Goal: Task Accomplishment & Management: Use online tool/utility

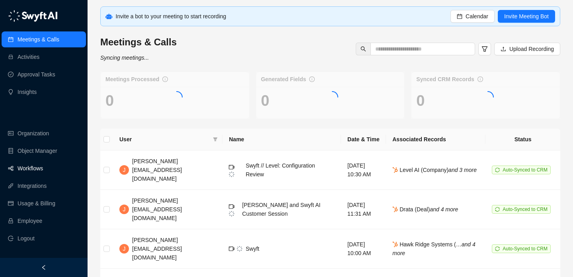
click at [43, 171] on link "Workflows" at bounding box center [30, 168] width 25 height 16
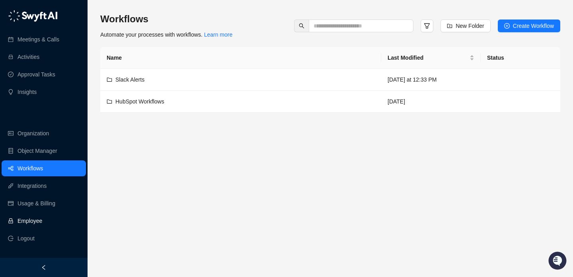
click at [42, 223] on link "Employee" at bounding box center [30, 221] width 25 height 16
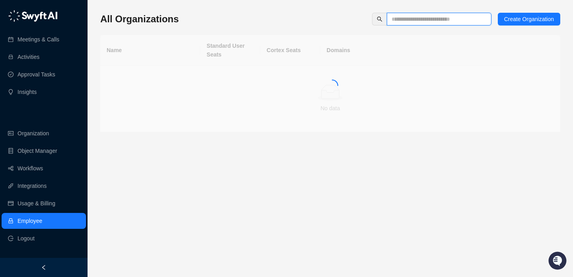
click at [416, 15] on input "text" at bounding box center [435, 19] width 89 height 9
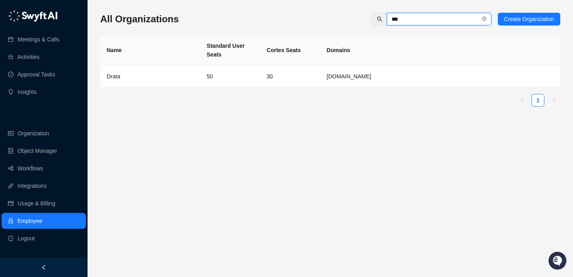
type input "***"
click at [190, 83] on td "Drata" at bounding box center [150, 77] width 100 height 22
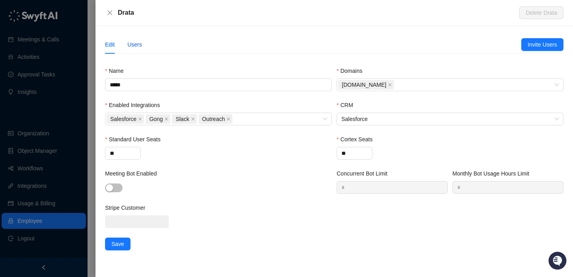
click at [133, 41] on div "Users" at bounding box center [134, 44] width 15 height 9
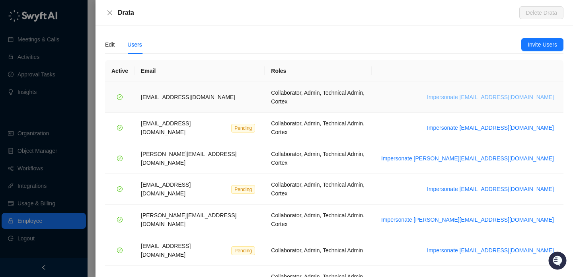
click at [473, 93] on span "Impersonate [EMAIL_ADDRESS][DOMAIN_NAME]" at bounding box center [490, 97] width 127 height 9
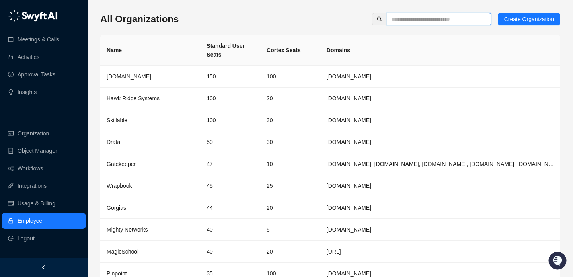
click at [404, 21] on input "text" at bounding box center [435, 19] width 89 height 9
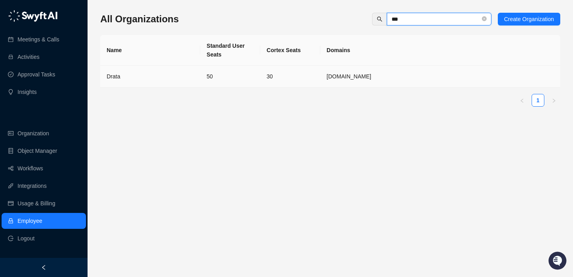
type input "***"
click at [197, 76] on td "Drata" at bounding box center [150, 77] width 100 height 22
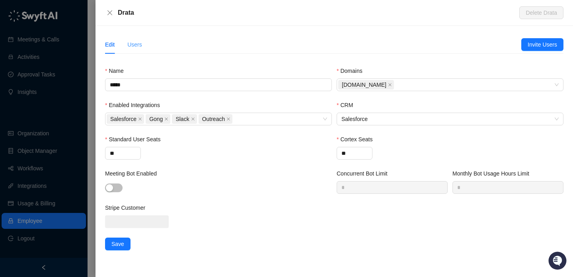
click at [132, 40] on div "Users" at bounding box center [134, 44] width 15 height 18
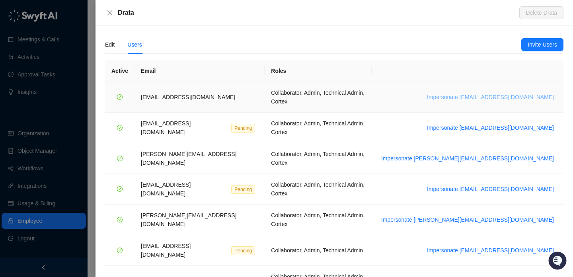
click at [500, 95] on span "Impersonate [EMAIL_ADDRESS][DOMAIN_NAME]" at bounding box center [490, 97] width 127 height 9
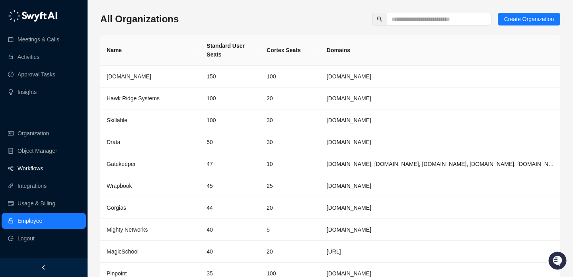
click at [43, 169] on link "Workflows" at bounding box center [30, 168] width 25 height 16
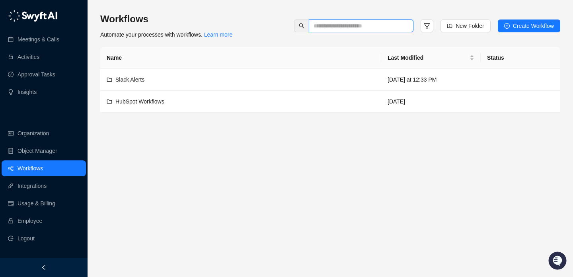
click at [351, 24] on input "text" at bounding box center [357, 25] width 89 height 9
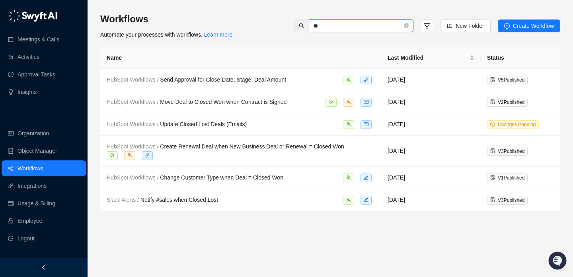
type input "*"
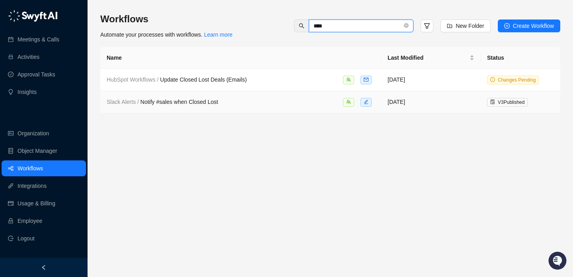
type input "****"
click at [265, 103] on div "Slack Alerts / Notify #sales when Closed Lost" at bounding box center [241, 101] width 268 height 9
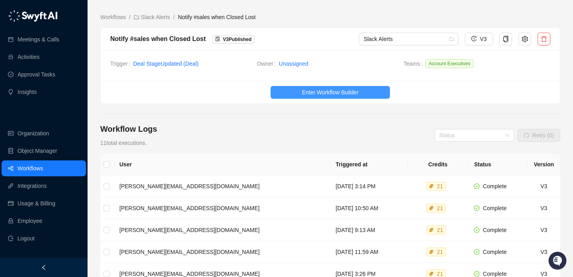
click at [305, 90] on span "Enter Workflow Builder" at bounding box center [330, 92] width 56 height 9
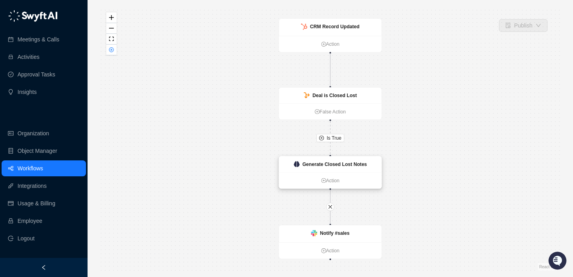
click at [321, 165] on strong "Generate Closed Lost Notes" at bounding box center [334, 165] width 64 height 6
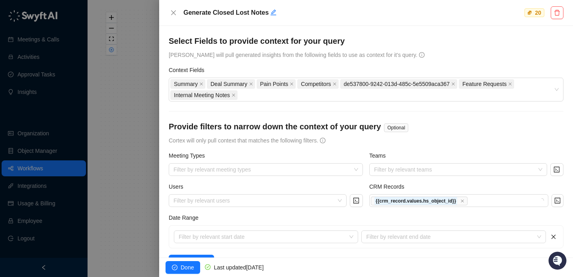
click at [126, 153] on div at bounding box center [286, 138] width 573 height 277
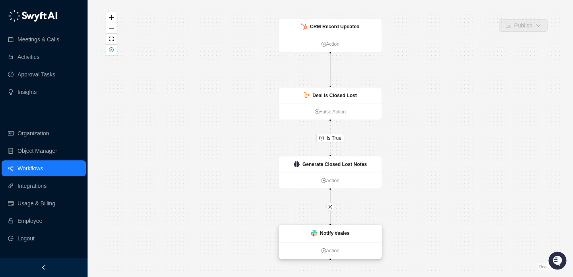
click at [344, 235] on strong "Notify #sales" at bounding box center [335, 233] width 30 height 6
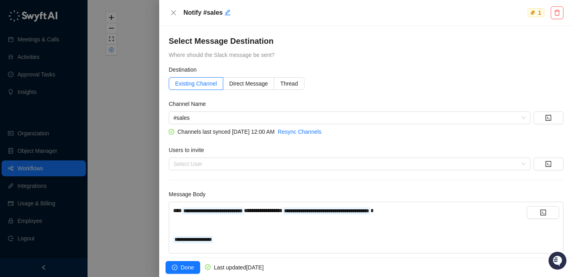
scroll to position [15, 0]
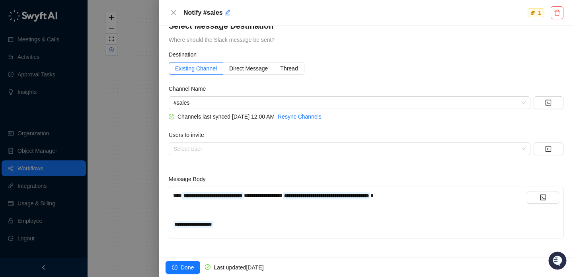
click at [247, 229] on div "**********" at bounding box center [350, 212] width 354 height 43
click at [251, 226] on div "**********" at bounding box center [350, 224] width 354 height 9
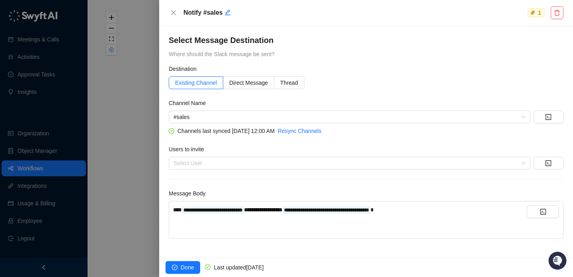
scroll to position [0, 0]
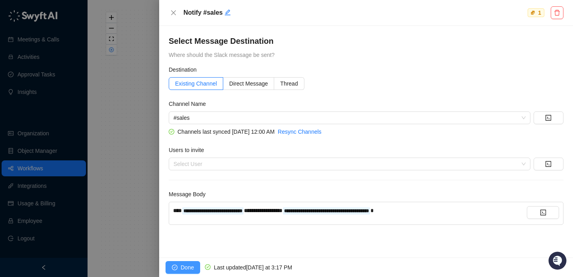
click at [183, 269] on span "Done" at bounding box center [187, 267] width 13 height 9
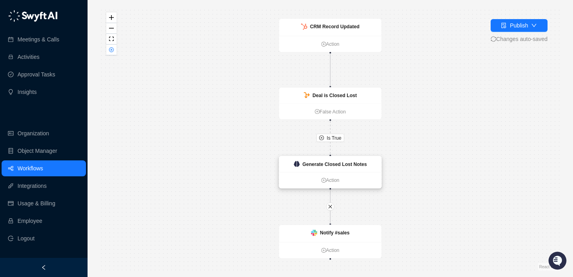
click at [305, 165] on strong "Generate Closed Lost Notes" at bounding box center [334, 164] width 64 height 6
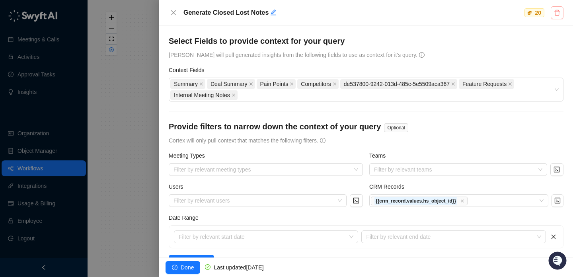
click at [560, 8] on button "button" at bounding box center [557, 12] width 13 height 13
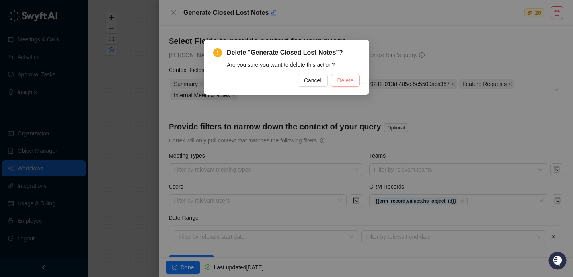
click at [349, 86] on button "Delete" at bounding box center [345, 80] width 29 height 13
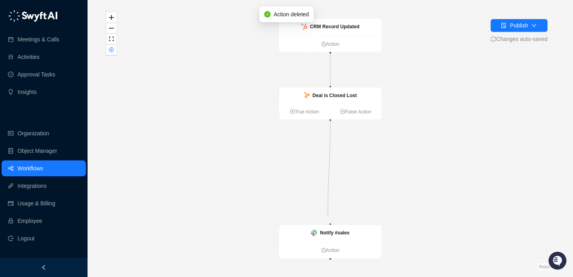
drag, startPoint x: 330, startPoint y: 120, endPoint x: 327, endPoint y: 215, distance: 95.1
click at [327, 216] on div "CRM Record Updated Action Deal is Closed Lost True Action False Action Notify #…" at bounding box center [330, 138] width 460 height 264
drag, startPoint x: 331, startPoint y: 223, endPoint x: 329, endPoint y: 123, distance: 100.3
click at [329, 123] on div "CRM Record Updated Action Deal is Closed Lost True Action False Action Notify #…" at bounding box center [330, 138] width 460 height 264
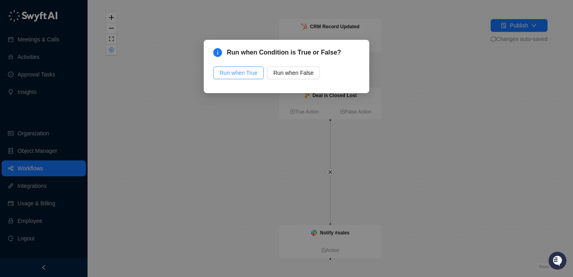
click at [240, 74] on span "Run when True" at bounding box center [239, 72] width 38 height 9
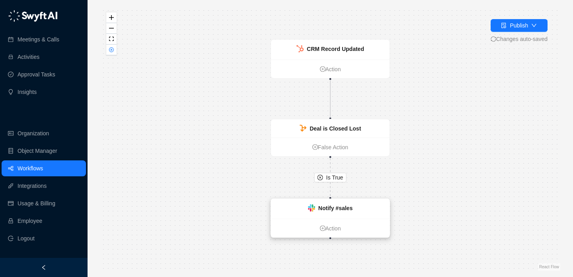
click at [317, 199] on div "Notify #sales" at bounding box center [330, 209] width 119 height 20
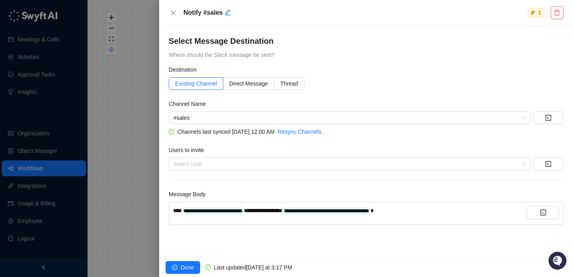
click at [130, 157] on div at bounding box center [286, 138] width 573 height 277
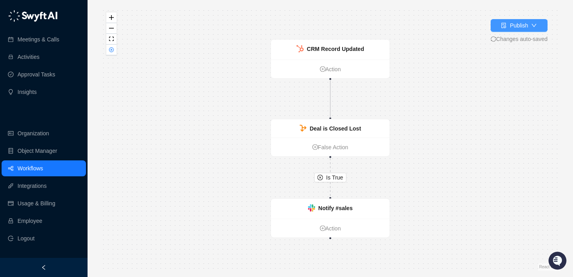
click at [511, 27] on div "Publish" at bounding box center [519, 25] width 18 height 9
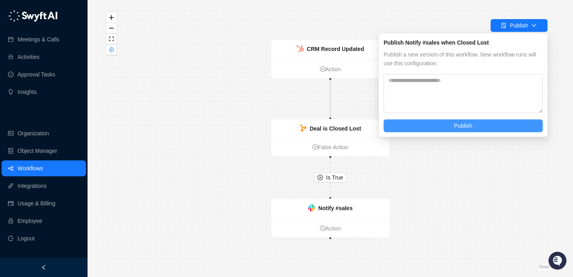
click at [443, 130] on button "Publish" at bounding box center [462, 125] width 159 height 13
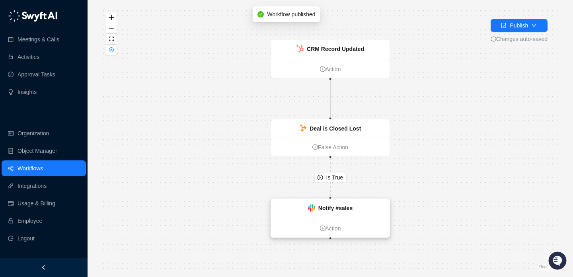
click at [353, 209] on div "Notify #sales" at bounding box center [330, 209] width 119 height 20
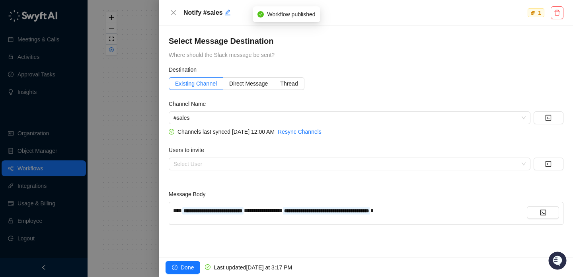
click at [135, 151] on div at bounding box center [286, 138] width 573 height 277
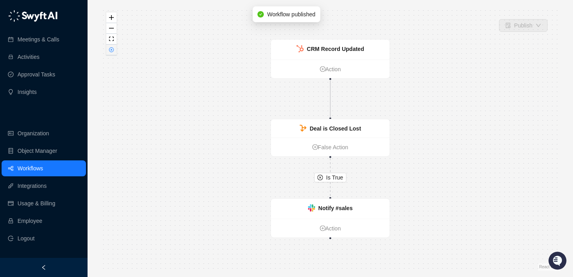
click at [111, 49] on icon "close-circle" at bounding box center [111, 49] width 5 height 5
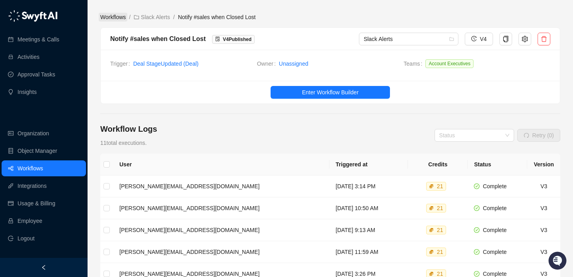
click at [125, 18] on link "Workflows" at bounding box center [113, 17] width 29 height 9
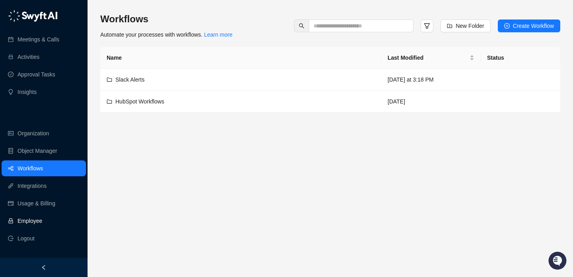
click at [42, 214] on link "Employee" at bounding box center [30, 221] width 25 height 16
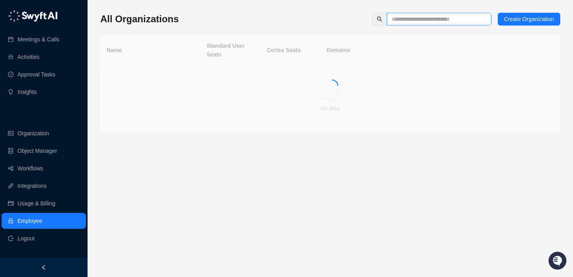
click at [396, 25] on span at bounding box center [439, 19] width 105 height 13
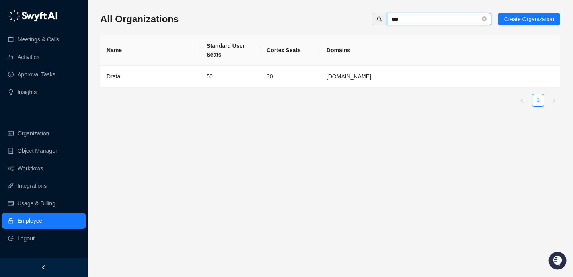
type input "***"
click at [201, 89] on div "Name Standard User Seats Cortex Seats Domains Drata 50 30 Drata.com 1" at bounding box center [330, 71] width 460 height 72
click at [207, 80] on td "50" at bounding box center [230, 77] width 60 height 22
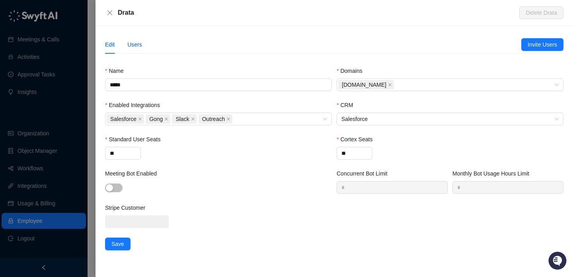
click at [139, 47] on div "Users" at bounding box center [134, 44] width 15 height 9
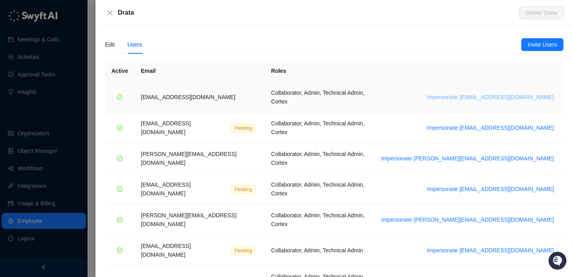
click at [522, 93] on span "Impersonate bradchrisakis@drata.com" at bounding box center [490, 97] width 127 height 9
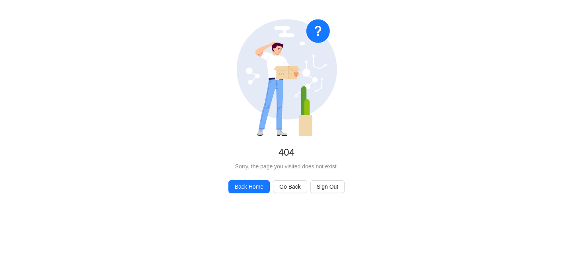
click at [387, 70] on div "No Found 404 Sorry, the page you visited does not exist. Back Home Go Back Sign…" at bounding box center [286, 106] width 573 height 212
click at [239, 181] on button "Back Home" at bounding box center [248, 186] width 41 height 13
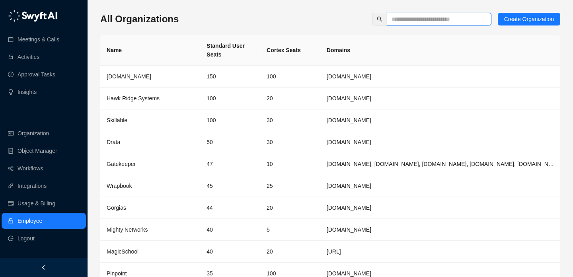
click at [416, 16] on input "text" at bounding box center [435, 19] width 89 height 9
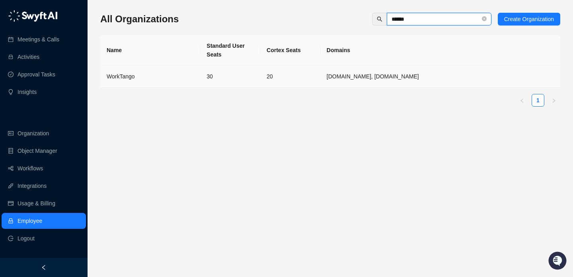
type input "******"
click at [247, 68] on td "30" at bounding box center [230, 77] width 60 height 22
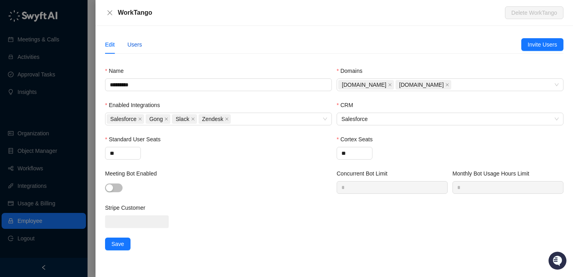
click at [140, 47] on div "Users" at bounding box center [134, 44] width 15 height 9
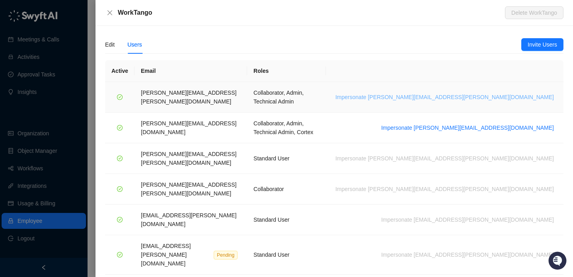
click at [487, 93] on span "Impersonate [PERSON_NAME][EMAIL_ADDRESS][PERSON_NAME][DOMAIN_NAME]" at bounding box center [444, 97] width 218 height 9
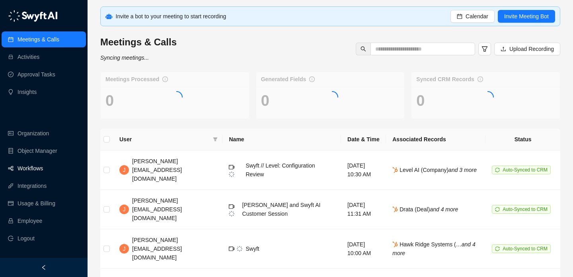
click at [43, 167] on link "Workflows" at bounding box center [30, 168] width 25 height 16
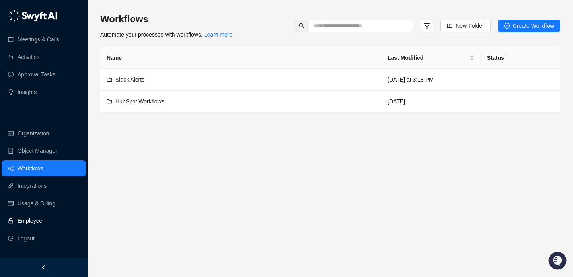
click at [42, 225] on link "Employee" at bounding box center [30, 221] width 25 height 16
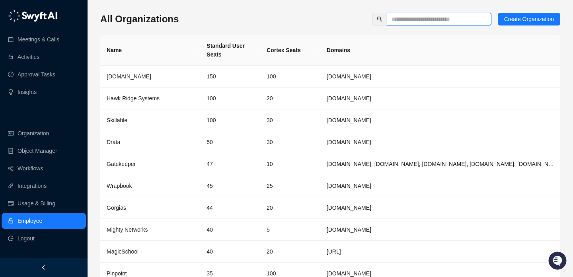
click at [403, 19] on input "text" at bounding box center [435, 19] width 89 height 9
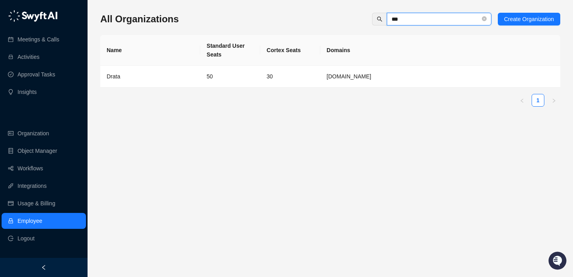
type input "***"
click at [235, 74] on td "50" at bounding box center [230, 77] width 60 height 22
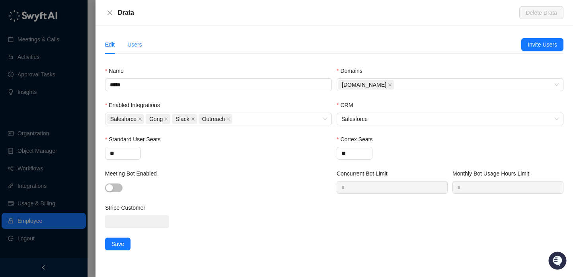
click at [134, 39] on div "Users" at bounding box center [134, 44] width 15 height 18
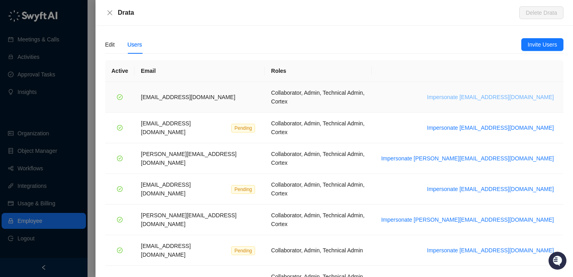
click at [525, 93] on span "Impersonate bradchrisakis@drata.com" at bounding box center [490, 97] width 127 height 9
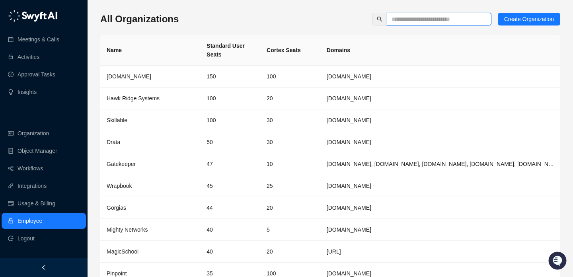
click at [404, 21] on input "text" at bounding box center [435, 19] width 89 height 9
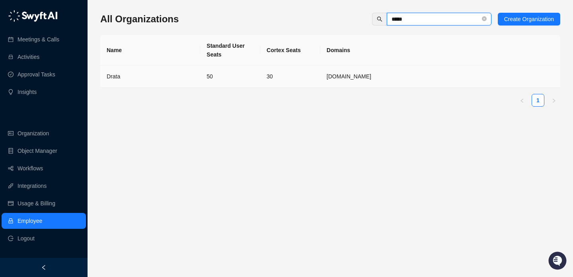
type input "*****"
click at [273, 76] on td "30" at bounding box center [290, 77] width 60 height 22
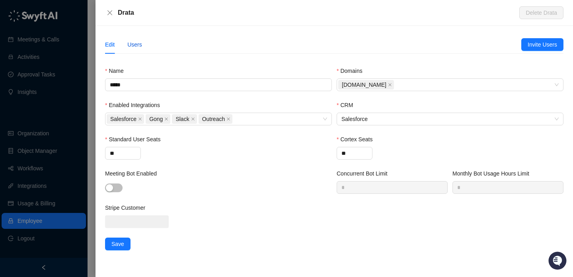
click at [139, 40] on div "Users" at bounding box center [134, 44] width 15 height 9
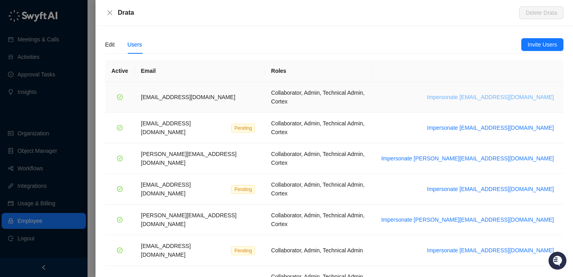
click at [521, 95] on span "Impersonate [EMAIL_ADDRESS][DOMAIN_NAME]" at bounding box center [490, 97] width 127 height 9
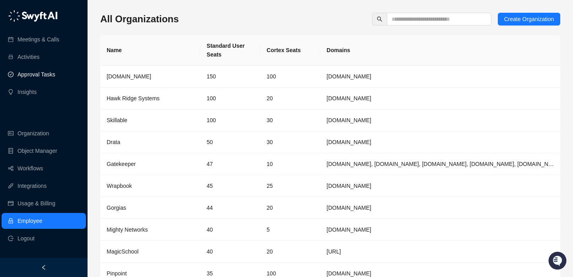
click at [42, 75] on link "Approval Tasks" at bounding box center [37, 74] width 38 height 16
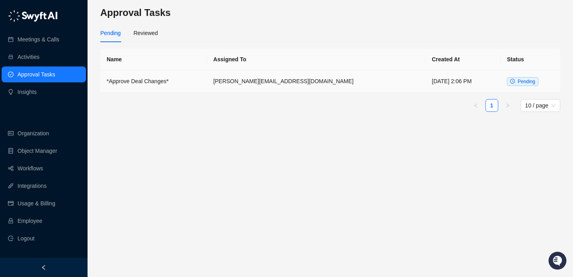
click at [207, 72] on td "*Approve Deal Changes*" at bounding box center [153, 81] width 107 height 22
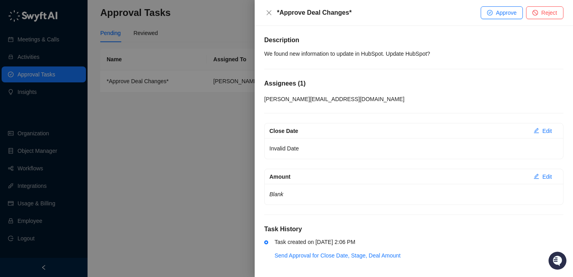
scroll to position [3, 0]
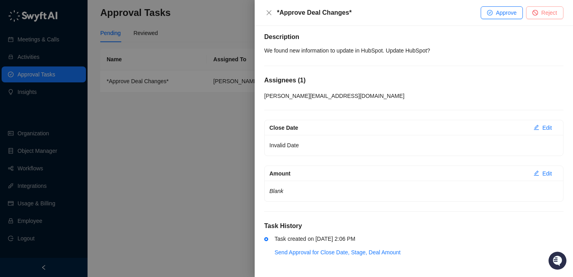
click at [554, 8] on span "Reject" at bounding box center [549, 12] width 16 height 9
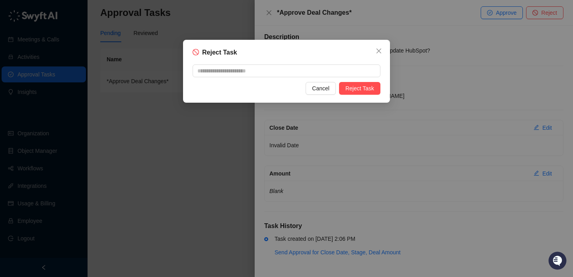
click at [365, 95] on div "Reject Task Cancel Reject Task" at bounding box center [286, 71] width 207 height 63
click at [368, 88] on span "Reject Task" at bounding box center [359, 88] width 29 height 9
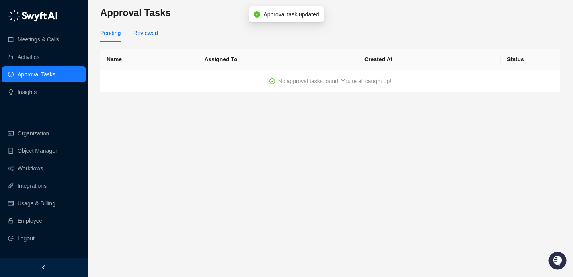
click at [143, 35] on div "Reviewed" at bounding box center [145, 33] width 24 height 9
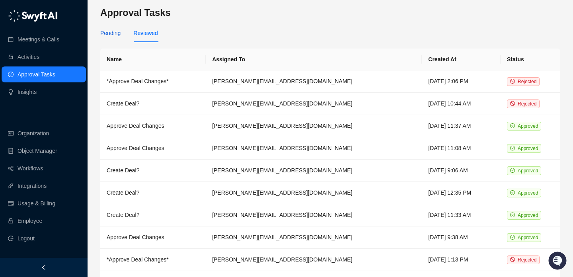
click at [114, 30] on div "Pending" at bounding box center [110, 33] width 20 height 9
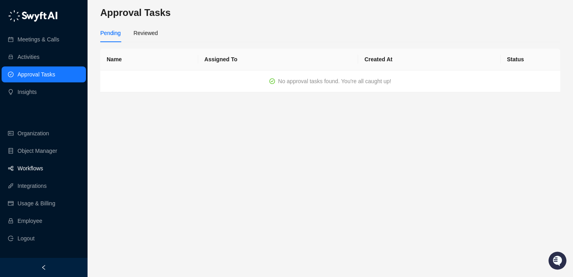
click at [43, 174] on link "Workflows" at bounding box center [30, 168] width 25 height 16
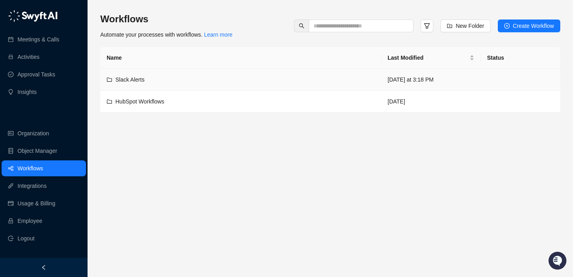
click at [273, 83] on div "Slack Alerts" at bounding box center [241, 79] width 268 height 9
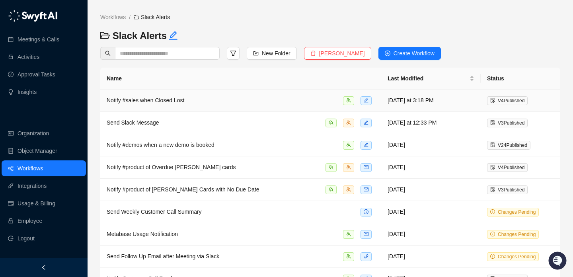
click at [283, 107] on td "Notify #sales when Closed Lost" at bounding box center [240, 101] width 281 height 22
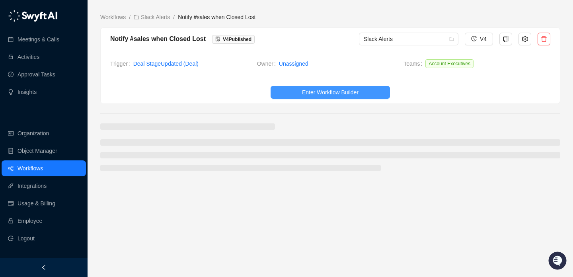
click at [339, 93] on span "Enter Workflow Builder" at bounding box center [330, 92] width 56 height 9
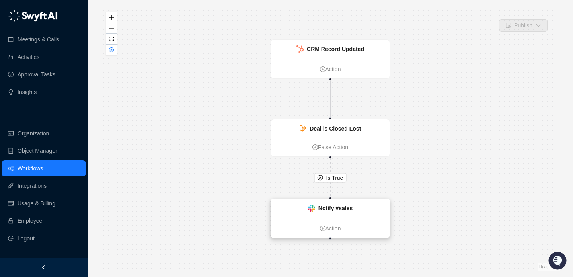
click at [345, 207] on strong "Notify #sales" at bounding box center [335, 208] width 34 height 6
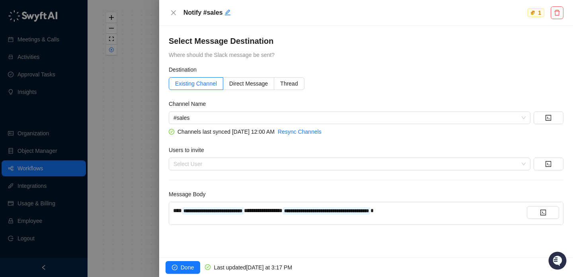
click at [475, 210] on div "**********" at bounding box center [350, 210] width 354 height 9
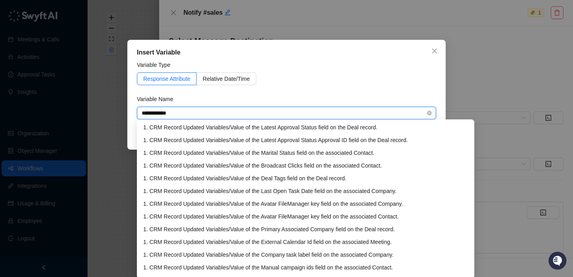
click at [201, 111] on input "**********" at bounding box center [284, 113] width 285 height 12
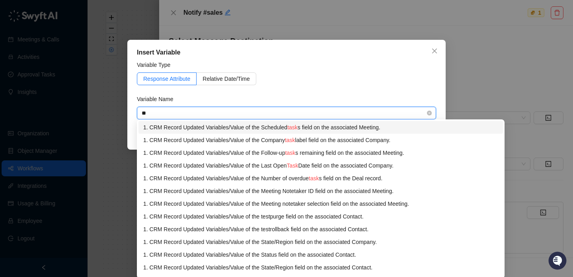
type input "*"
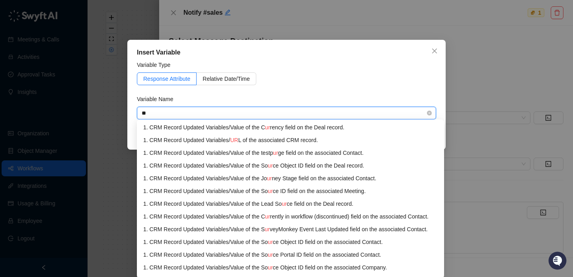
type input "*"
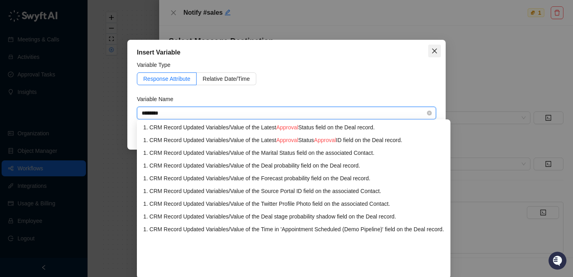
type input "********"
click at [432, 51] on icon "close" at bounding box center [434, 51] width 6 height 6
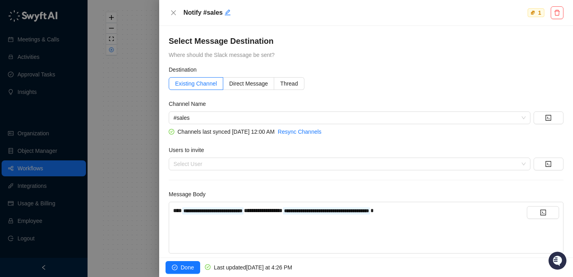
click at [204, 240] on div "﻿" at bounding box center [350, 239] width 354 height 9
click at [109, 169] on div at bounding box center [286, 138] width 573 height 277
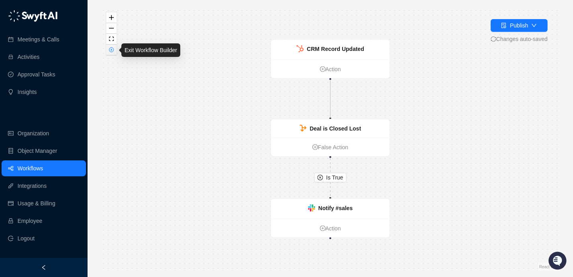
click at [110, 47] on icon "close-circle" at bounding box center [111, 49] width 5 height 5
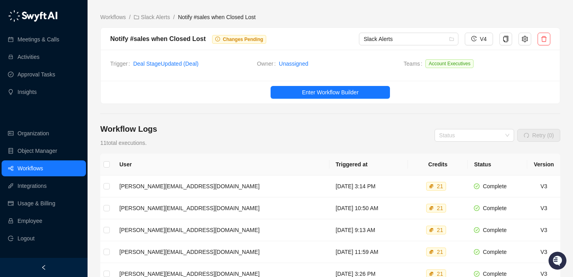
click at [294, 51] on div "Trigger Deal Stage Updated ( Deal ) Owner Unassigned Teams Account Executives" at bounding box center [330, 65] width 459 height 31
click at [296, 62] on link "Unassigned" at bounding box center [293, 63] width 29 height 9
type textarea "**********"
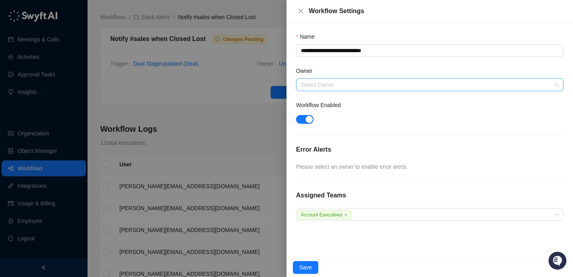
click at [332, 90] on input "Owner" at bounding box center [427, 85] width 253 height 12
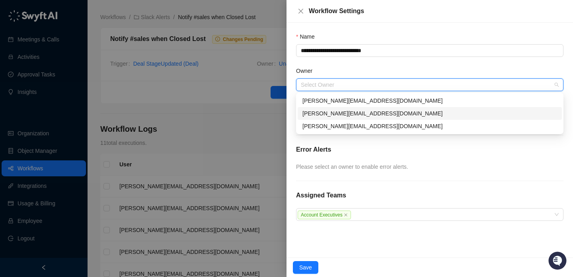
click at [332, 113] on div "[PERSON_NAME][EMAIL_ADDRESS][DOMAIN_NAME]" at bounding box center [429, 113] width 255 height 9
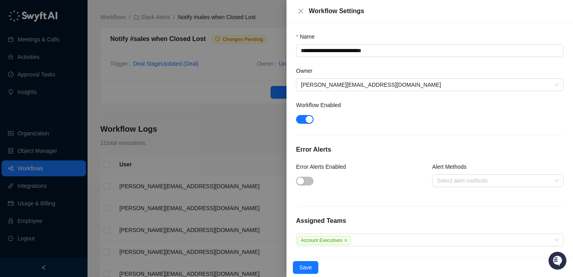
click at [233, 129] on div at bounding box center [286, 138] width 573 height 277
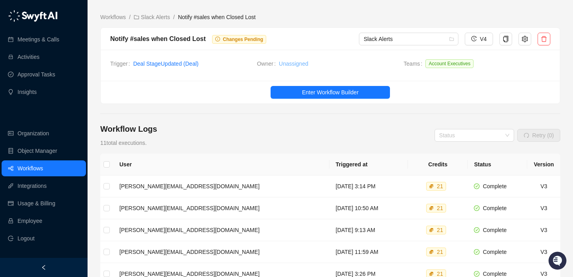
click at [295, 59] on link "Unassigned" at bounding box center [293, 63] width 29 height 9
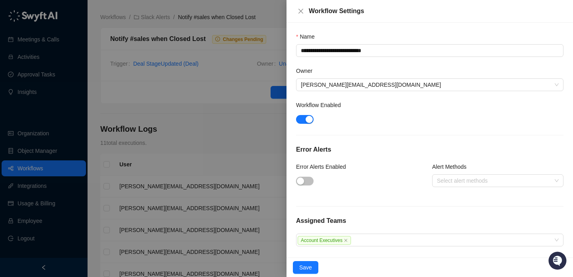
click at [307, 185] on div at bounding box center [361, 180] width 131 height 13
click at [306, 182] on span "button" at bounding box center [305, 181] width 18 height 9
click at [446, 186] on div "Select alert methods" at bounding box center [497, 180] width 131 height 13
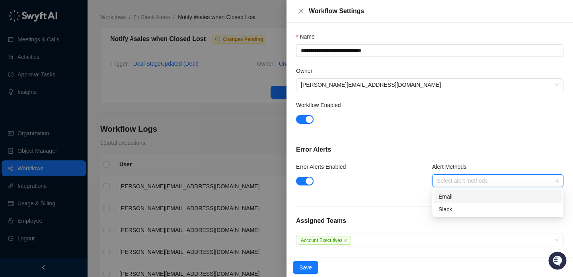
click at [446, 197] on div "Email" at bounding box center [497, 196] width 119 height 9
click at [307, 267] on span "Save" at bounding box center [305, 267] width 13 height 9
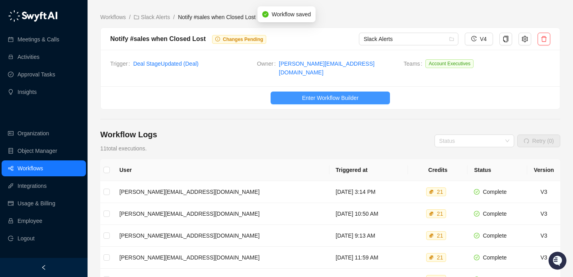
click at [298, 91] on button "Enter Workflow Builder" at bounding box center [330, 97] width 119 height 13
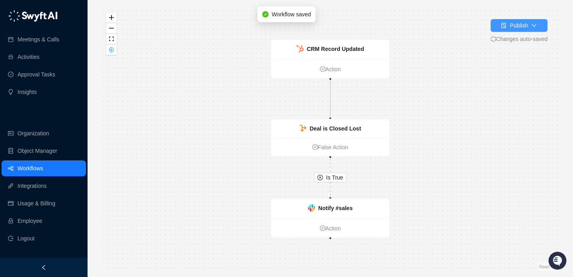
click at [534, 23] on icon "down" at bounding box center [534, 26] width 6 height 6
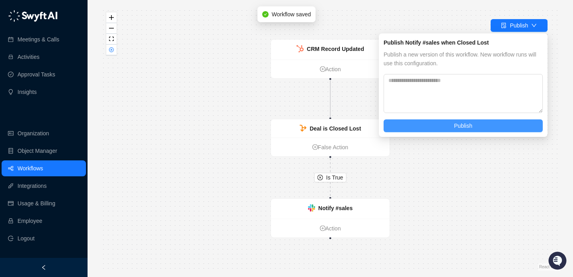
click at [451, 120] on button "Publish" at bounding box center [462, 125] width 159 height 13
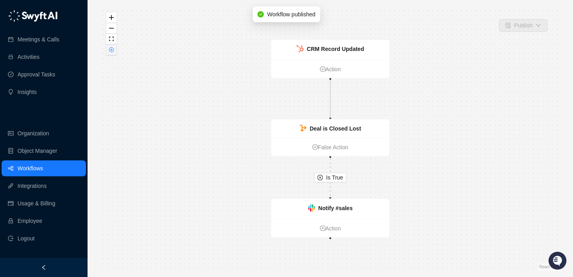
click at [112, 50] on icon "close-circle" at bounding box center [111, 50] width 4 height 4
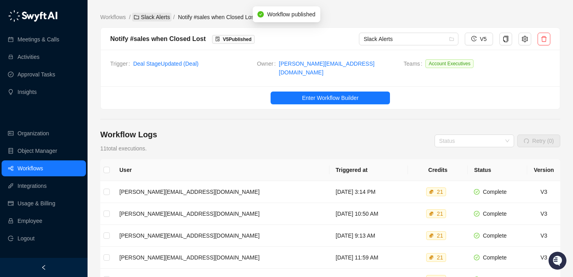
click at [142, 17] on link "Slack Alerts" at bounding box center [151, 17] width 39 height 9
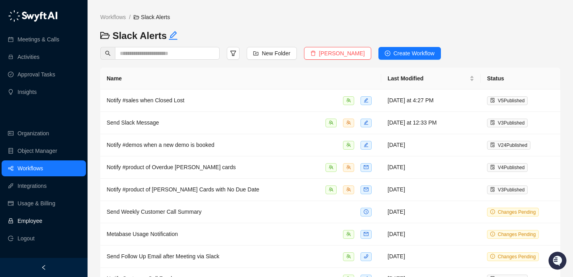
click at [42, 218] on link "Employee" at bounding box center [30, 221] width 25 height 16
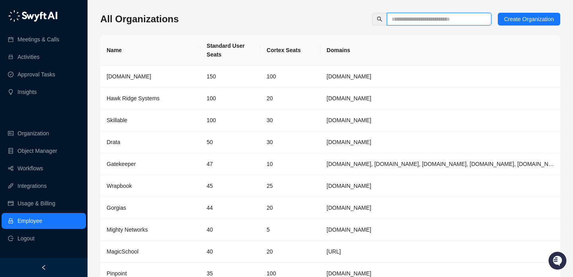
click at [402, 20] on input "text" at bounding box center [435, 19] width 89 height 9
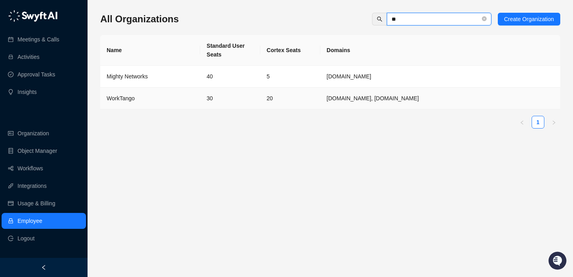
type input "**"
click at [180, 92] on td "WorkTango" at bounding box center [150, 99] width 100 height 22
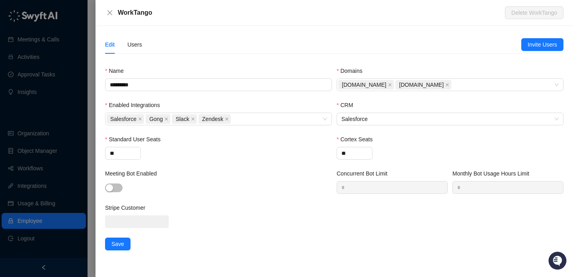
click at [138, 56] on div "Edit Users Invite Users Name ********* Domains kazoohr.com worktango.com Enable…" at bounding box center [334, 142] width 458 height 215
click at [135, 46] on div "Users" at bounding box center [134, 44] width 15 height 9
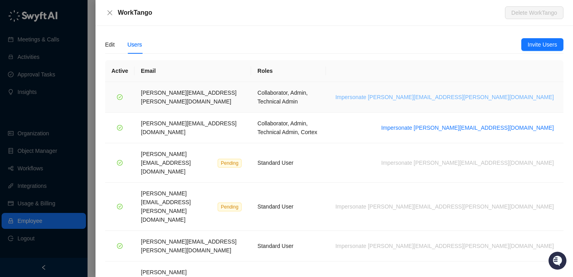
click at [490, 93] on span "Impersonate lisa.hall@worktango.com" at bounding box center [444, 97] width 218 height 9
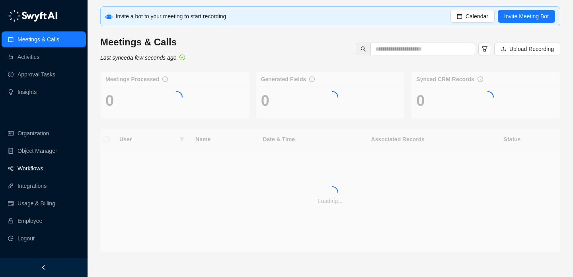
click at [43, 171] on link "Workflows" at bounding box center [30, 168] width 25 height 16
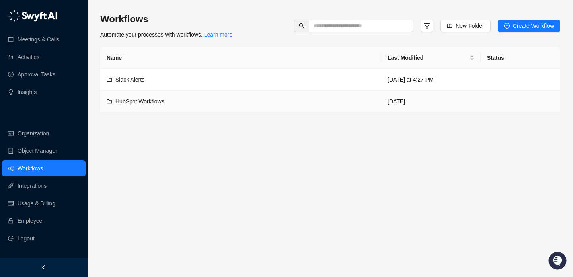
click at [292, 80] on div "Slack Alerts" at bounding box center [241, 79] width 268 height 9
click at [290, 128] on main "Workflows Automate your processes with workflows. Learn more New Folder Create …" at bounding box center [330, 142] width 460 height 258
click at [49, 127] on link "Organization" at bounding box center [33, 133] width 31 height 16
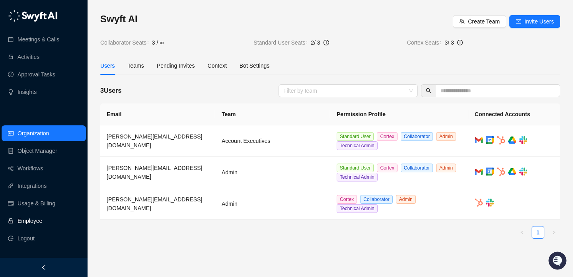
click at [42, 218] on link "Employee" at bounding box center [30, 221] width 25 height 16
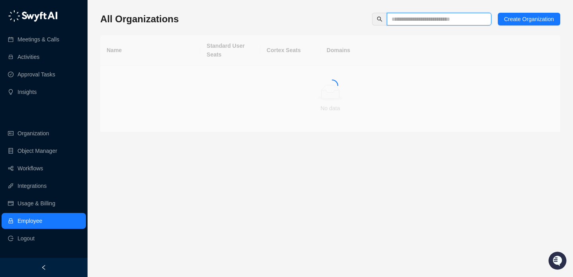
click at [415, 22] on input "text" at bounding box center [435, 19] width 89 height 9
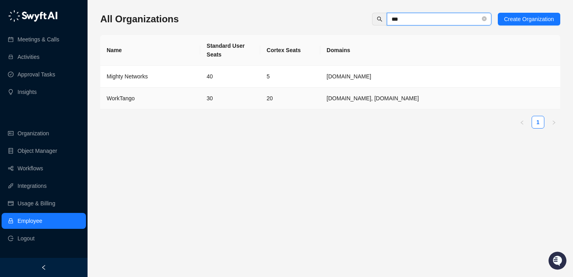
type input "***"
click at [243, 95] on td "30" at bounding box center [230, 99] width 60 height 22
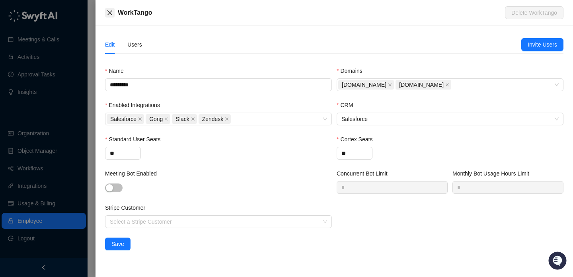
click at [111, 16] on button "Close" at bounding box center [110, 13] width 10 height 10
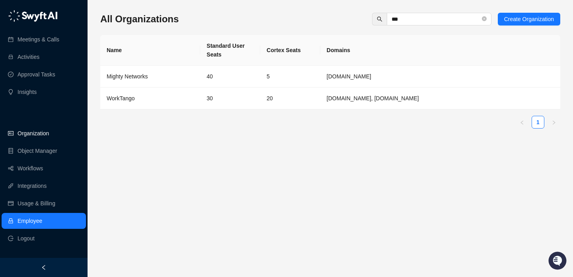
click at [49, 136] on link "Organization" at bounding box center [33, 133] width 31 height 16
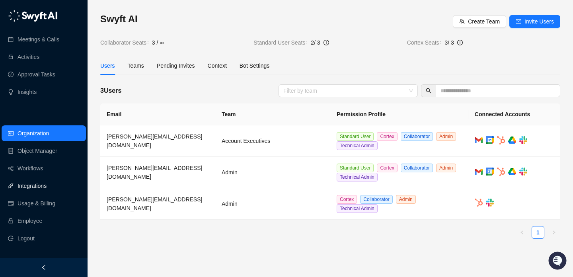
click at [44, 189] on link "Integrations" at bounding box center [32, 186] width 29 height 16
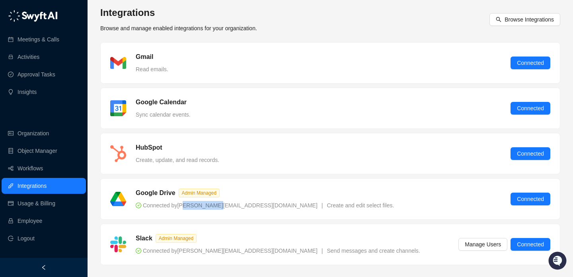
drag, startPoint x: 188, startPoint y: 208, endPoint x: 213, endPoint y: 208, distance: 25.1
click at [213, 208] on span "Connected by [PERSON_NAME][EMAIL_ADDRESS][DOMAIN_NAME]" at bounding box center [227, 205] width 182 height 6
click at [527, 109] on span "Connected" at bounding box center [530, 108] width 27 height 9
drag, startPoint x: 156, startPoint y: 102, endPoint x: 165, endPoint y: 119, distance: 19.6
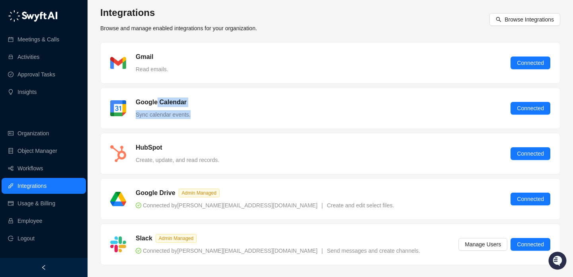
click at [165, 119] on div "Google Calendar Sync calendar events. Connected" at bounding box center [330, 108] width 459 height 41
click at [43, 163] on link "Workflows" at bounding box center [30, 168] width 25 height 16
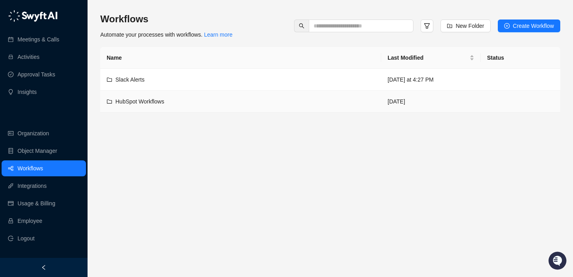
click at [271, 102] on div "HubSpot Workflows" at bounding box center [241, 101] width 268 height 9
click at [282, 80] on div "Slack Alerts" at bounding box center [241, 79] width 268 height 9
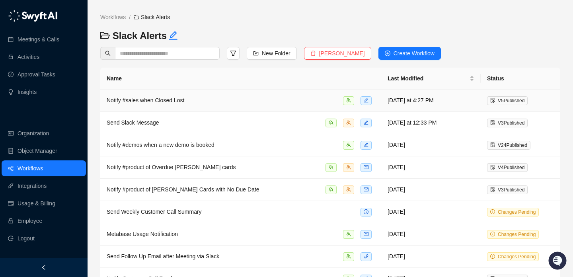
click at [299, 102] on div "Notify #sales when Closed Lost" at bounding box center [241, 100] width 268 height 9
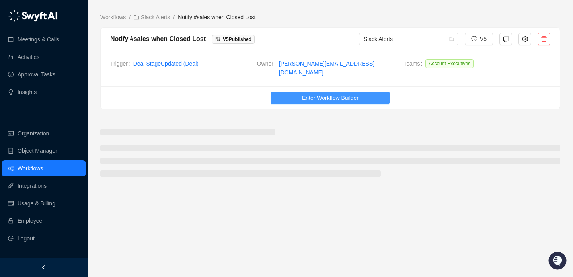
click at [298, 93] on button "Enter Workflow Builder" at bounding box center [330, 97] width 119 height 13
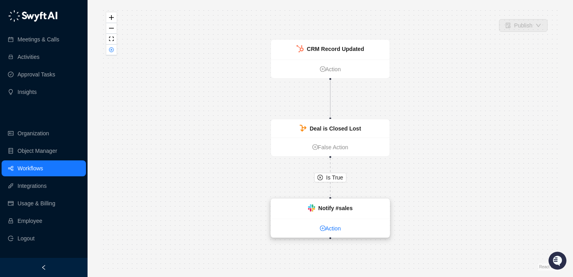
click at [326, 229] on link "Action" at bounding box center [330, 228] width 119 height 9
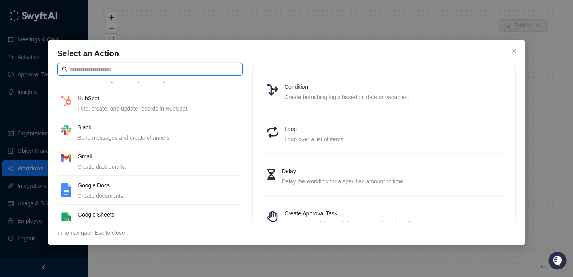
scroll to position [64, 0]
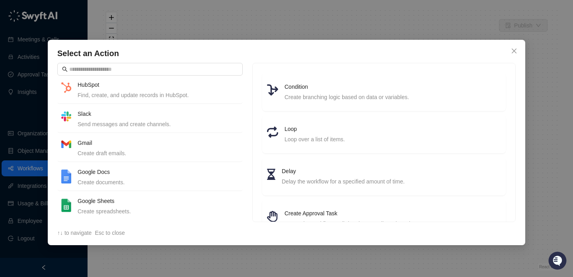
click at [154, 203] on h4 "Google Sheets" at bounding box center [158, 201] width 161 height 9
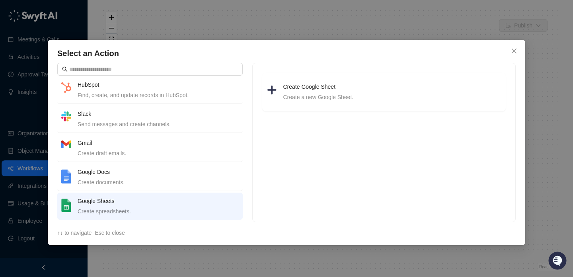
click at [168, 183] on div "Create documents." at bounding box center [158, 182] width 161 height 9
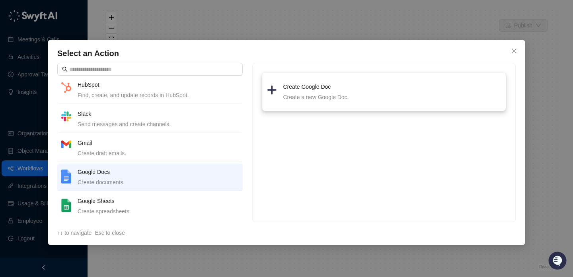
click at [314, 94] on div "Create a new Google Doc." at bounding box center [392, 97] width 218 height 9
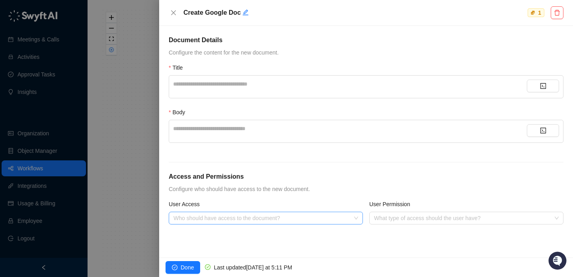
click at [290, 223] on input "User Access" at bounding box center [263, 218] width 180 height 12
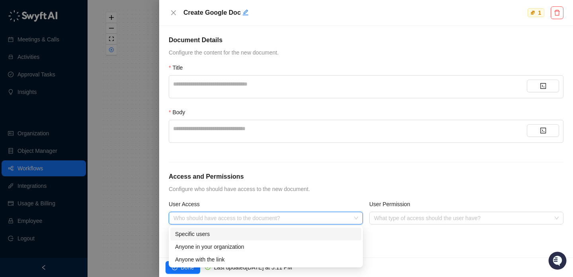
click at [272, 233] on div "Specific users" at bounding box center [265, 234] width 181 height 9
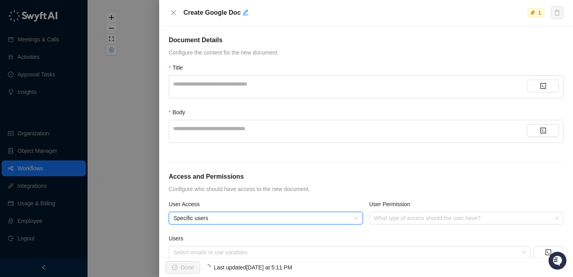
scroll to position [20, 0]
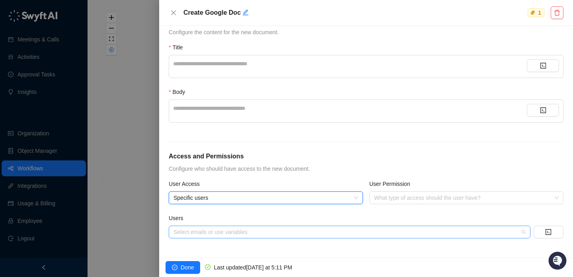
click at [257, 233] on div at bounding box center [345, 232] width 350 height 6
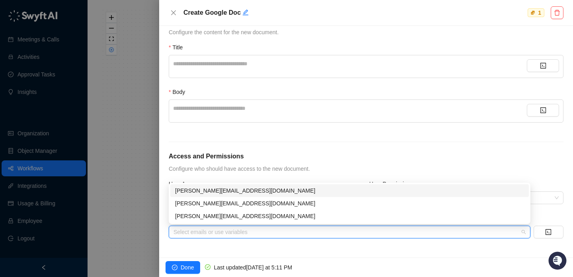
click at [399, 156] on h5 "Access and Permissions" at bounding box center [366, 157] width 395 height 10
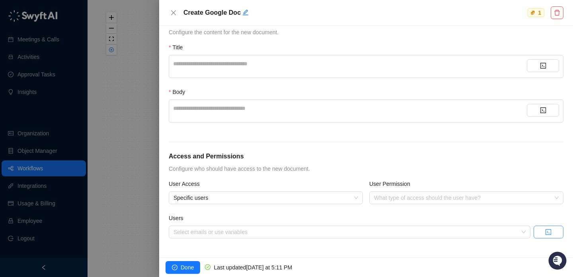
click at [544, 228] on button "button" at bounding box center [548, 232] width 30 height 13
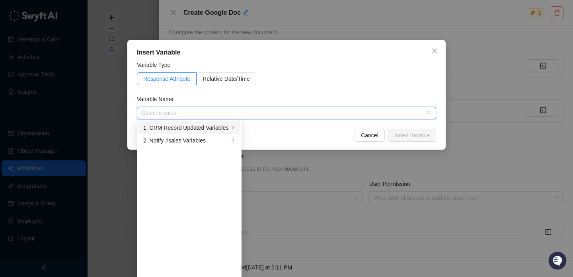
click at [214, 130] on div "1. CRM Record Updated Variables" at bounding box center [186, 127] width 86 height 9
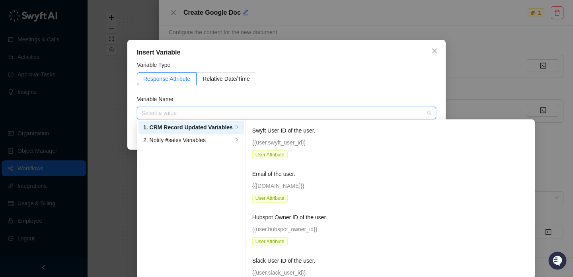
drag, startPoint x: 296, startPoint y: 180, endPoint x: 320, endPoint y: 158, distance: 32.9
click at [296, 180] on div "Email of the user. {{[DOMAIN_NAME]}} User Attribute" at bounding box center [415, 185] width 326 height 33
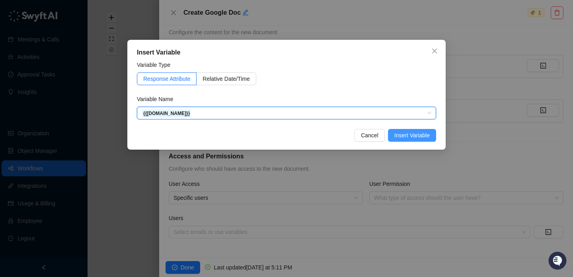
click at [413, 132] on span "Insert Variable" at bounding box center [411, 135] width 35 height 9
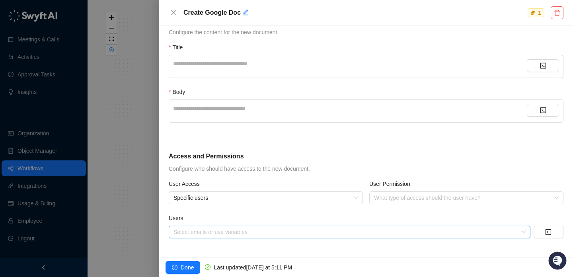
click at [366, 150] on form "**********" at bounding box center [366, 131] width 395 height 233
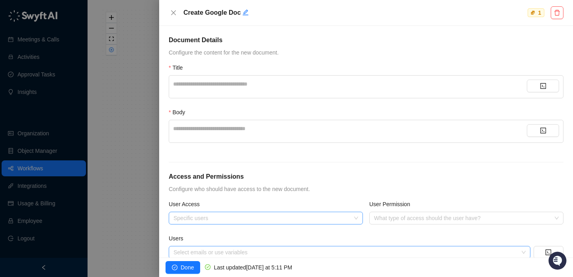
click at [325, 214] on span "Specific users" at bounding box center [265, 218] width 185 height 12
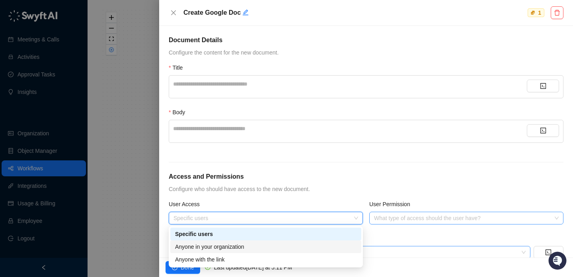
click at [405, 216] on input "User Permission" at bounding box center [464, 218] width 180 height 12
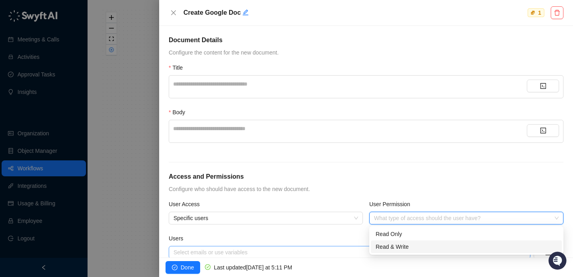
click at [409, 243] on div "Read & Write" at bounding box center [466, 246] width 181 height 9
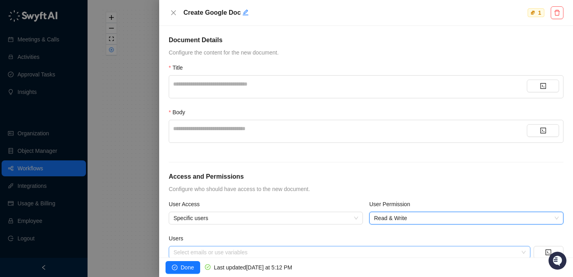
click at [106, 112] on div at bounding box center [286, 138] width 573 height 277
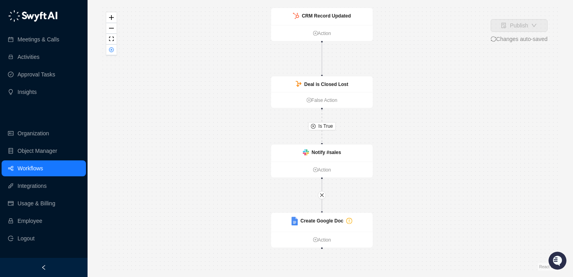
drag, startPoint x: 224, startPoint y: 178, endPoint x: 207, endPoint y: 142, distance: 40.0
click at [207, 142] on div "Is True CRM Record Updated Action Deal is Closed Lost False Action Notify #sale…" at bounding box center [330, 138] width 460 height 264
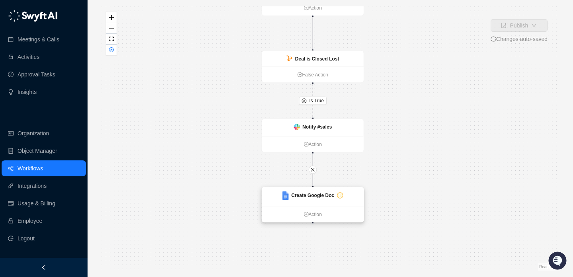
click at [300, 196] on strong "Create Google Doc" at bounding box center [312, 196] width 43 height 6
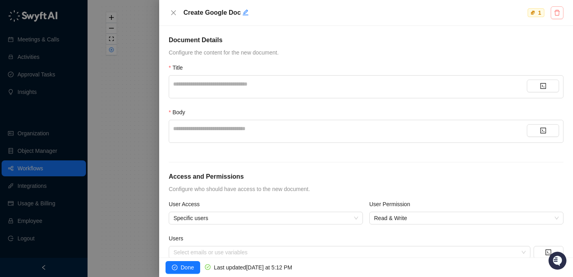
click at [554, 13] on icon "delete" at bounding box center [557, 13] width 6 height 6
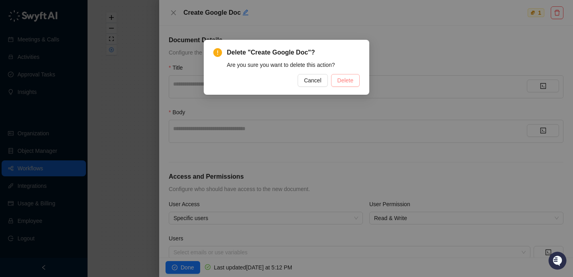
click at [356, 79] on button "Delete" at bounding box center [345, 80] width 29 height 13
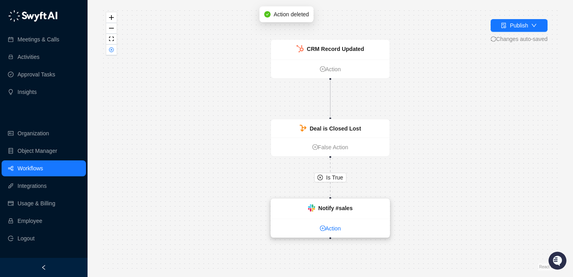
click at [336, 232] on link "Action" at bounding box center [330, 228] width 119 height 9
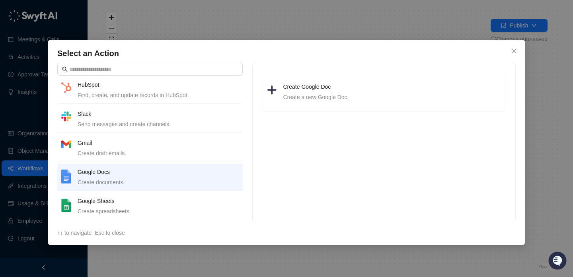
click at [160, 213] on div "Create spreadsheets." at bounding box center [158, 211] width 161 height 9
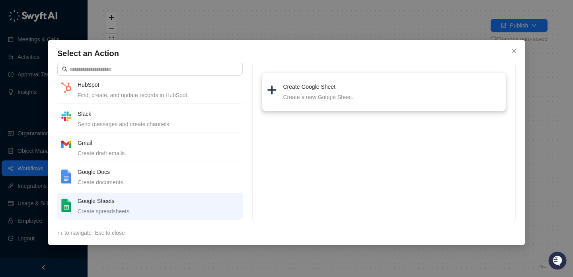
click at [322, 77] on div "Create Google Sheet Create a new Google Sheet." at bounding box center [383, 92] width 243 height 38
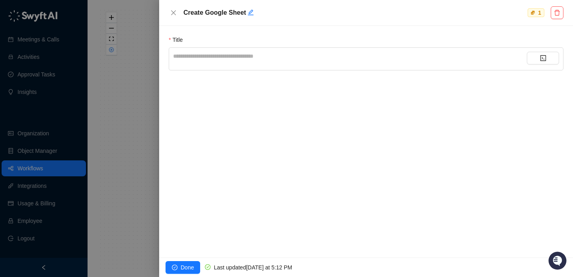
click at [253, 57] on div "**********" at bounding box center [350, 56] width 354 height 9
click at [560, 14] on icon "delete" at bounding box center [557, 13] width 6 height 6
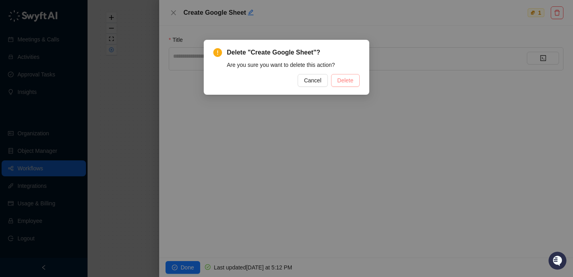
click at [345, 85] on button "Delete" at bounding box center [345, 80] width 29 height 13
click at [345, 74] on div "Delete "Create Google Sheet"? Are you sure you want to delete this action? Canc…" at bounding box center [286, 138] width 573 height 277
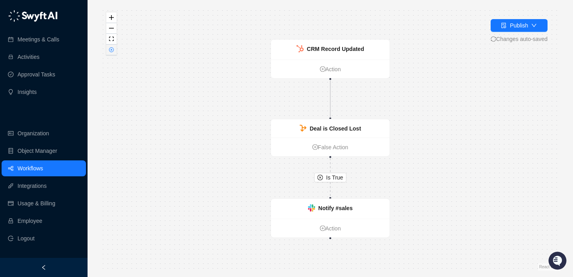
click at [110, 54] on button "button" at bounding box center [111, 50] width 10 height 11
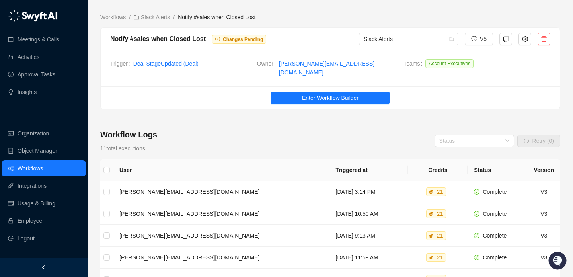
click at [154, 12] on div "Workflows / Slack Alerts / Notify #sales when Closed Lost Notify #sales when Cl…" at bounding box center [330, 245] width 460 height 479
click at [330, 95] on span "Enter Workflow Builder" at bounding box center [330, 97] width 56 height 9
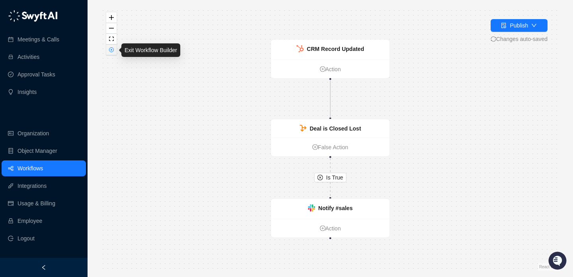
click at [111, 50] on icon "close-circle" at bounding box center [112, 50] width 2 height 2
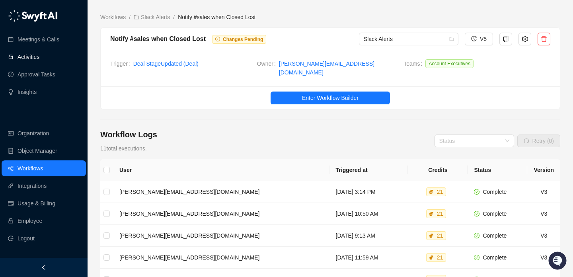
click at [37, 51] on link "Activities" at bounding box center [29, 57] width 22 height 16
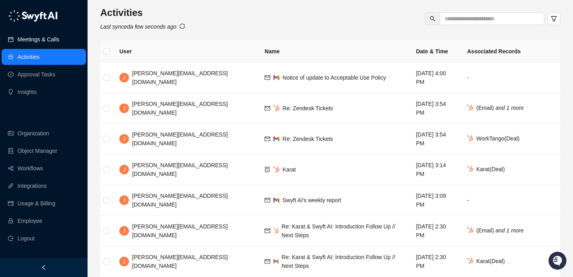
click at [57, 39] on link "Meetings & Calls" at bounding box center [39, 39] width 42 height 16
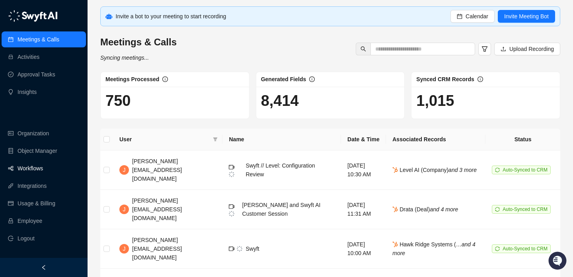
click at [43, 168] on link "Workflows" at bounding box center [30, 168] width 25 height 16
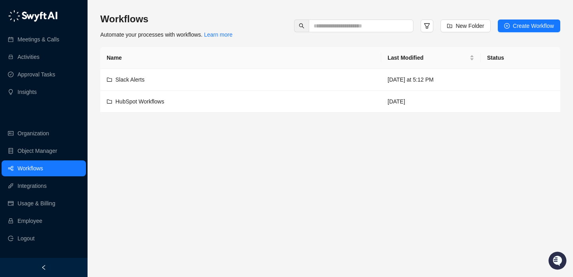
click at [530, 12] on div "Workflows Automate your processes with workflows. Learn more New Folder Create …" at bounding box center [330, 138] width 460 height 264
click at [530, 23] on span "Create Workflow" at bounding box center [533, 25] width 41 height 9
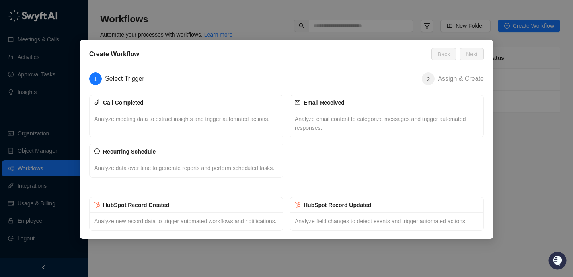
click at [526, 160] on div "Create Workflow Back Next 1 Select Trigger 2 Assign & Create Call Completed Ana…" at bounding box center [286, 138] width 573 height 277
